Goal: Navigation & Orientation: Find specific page/section

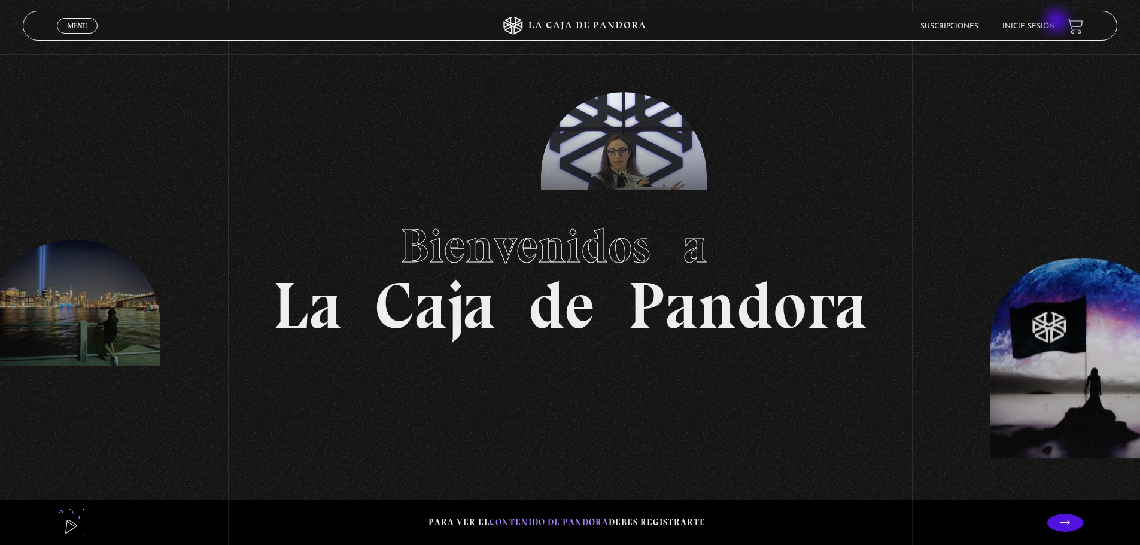
click at [1055, 23] on link "Inicie sesión" at bounding box center [1028, 26] width 53 height 7
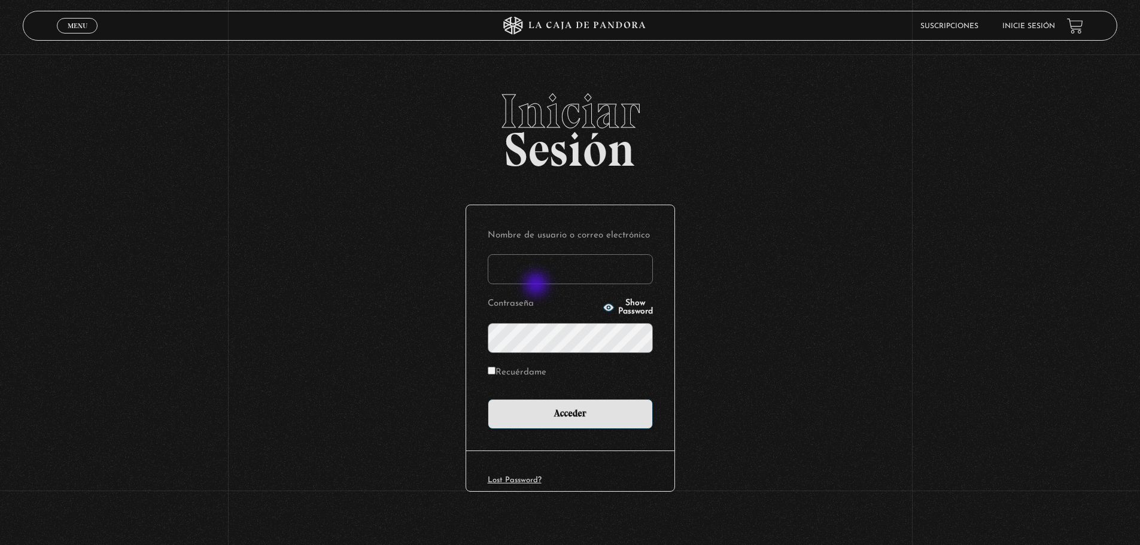
click at [539, 281] on input "Nombre de usuario o correo electrónico" at bounding box center [570, 269] width 165 height 30
type input "[EMAIL_ADDRESS][DOMAIN_NAME]"
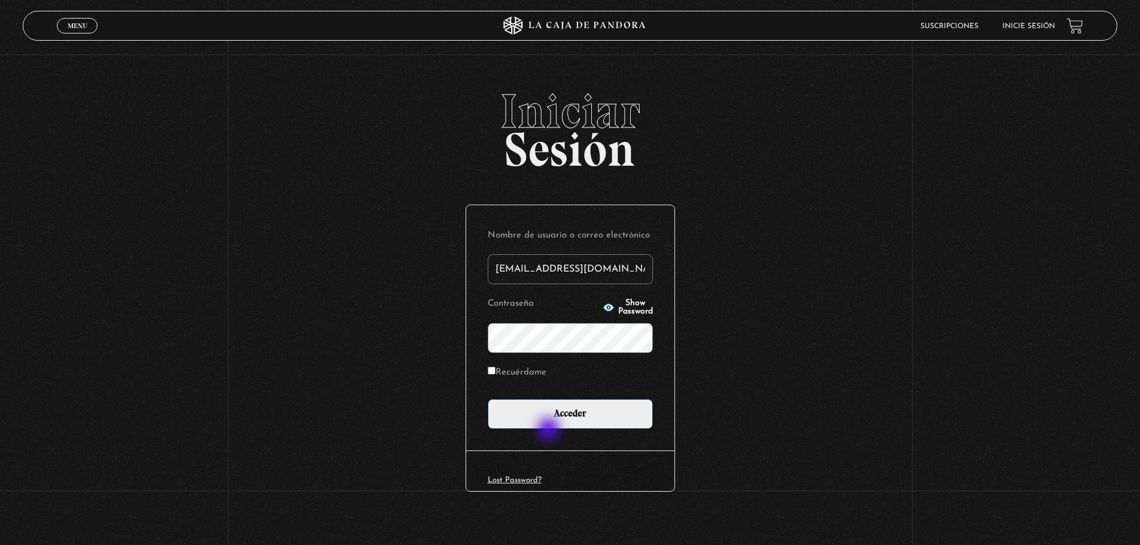
click at [550, 430] on div "Nombre de usuario o correo electrónico [EMAIL_ADDRESS][DOMAIN_NAME] Contraseña …" at bounding box center [570, 327] width 208 height 245
click at [551, 421] on input "Acceder" at bounding box center [570, 414] width 165 height 30
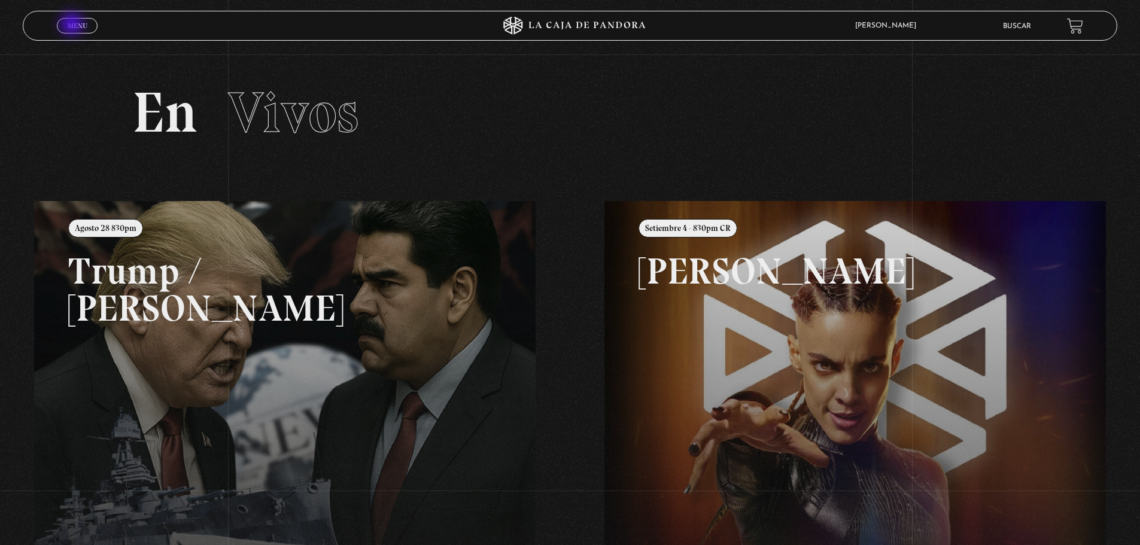
click at [73, 25] on span "Menu" at bounding box center [78, 25] width 20 height 7
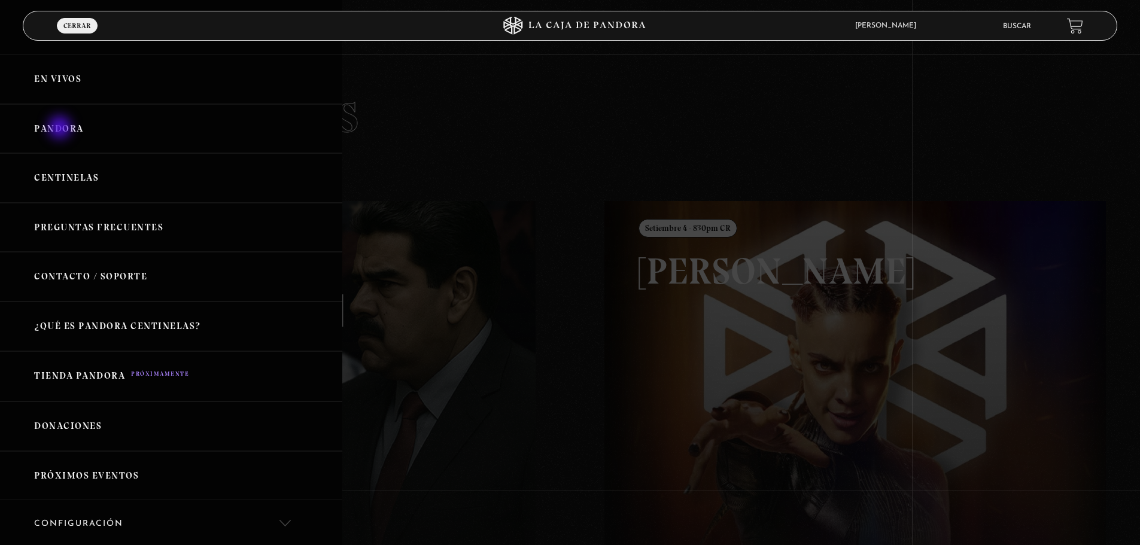
click at [61, 129] on link "Pandora" at bounding box center [171, 129] width 342 height 50
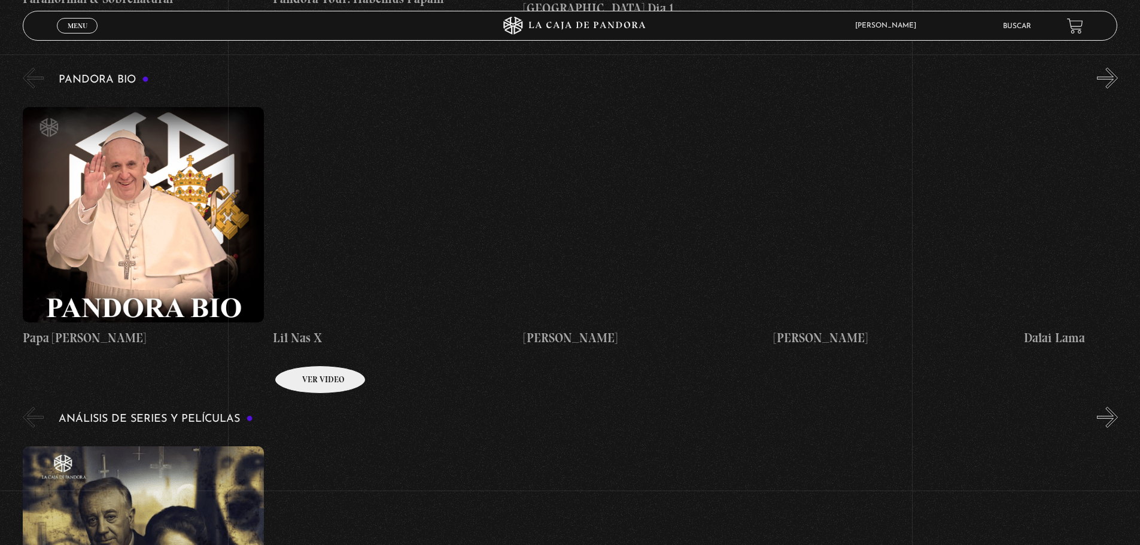
scroll to position [1975, 0]
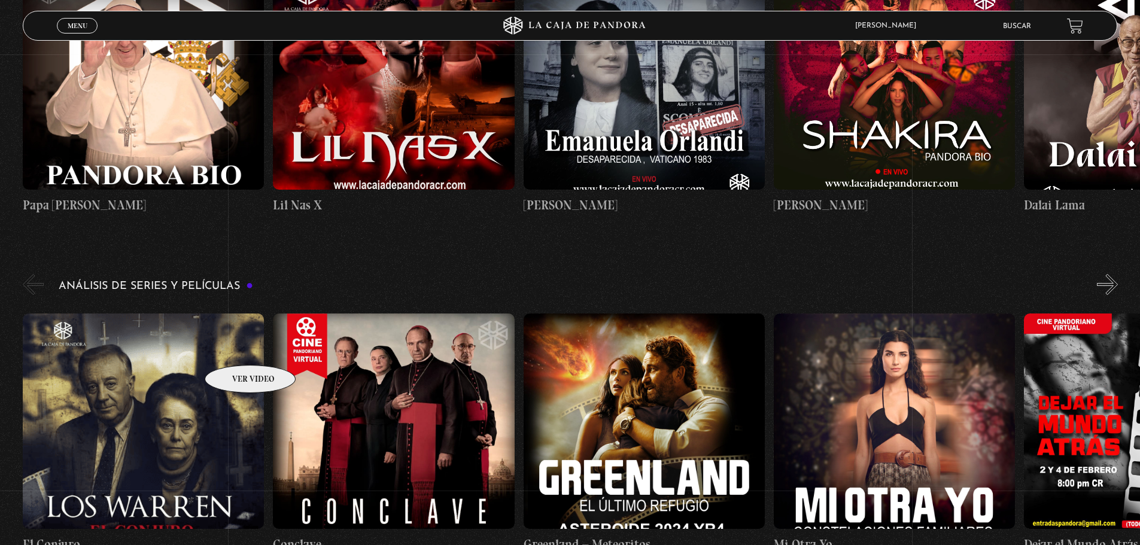
click at [233, 348] on figure at bounding box center [143, 421] width 241 height 215
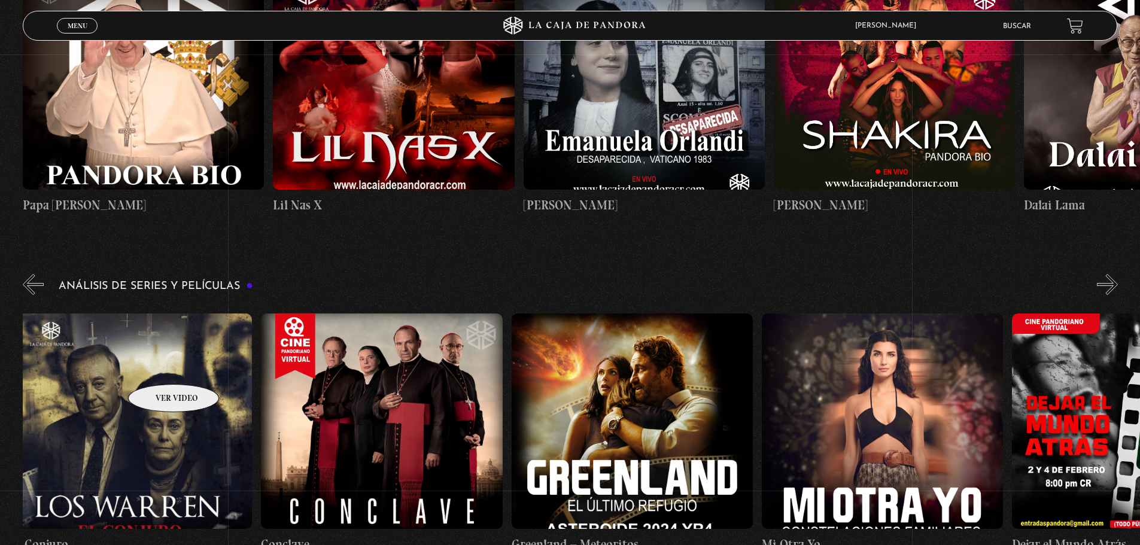
click at [158, 366] on figure at bounding box center [131, 421] width 241 height 215
